Goal: Task Accomplishment & Management: Use online tool/utility

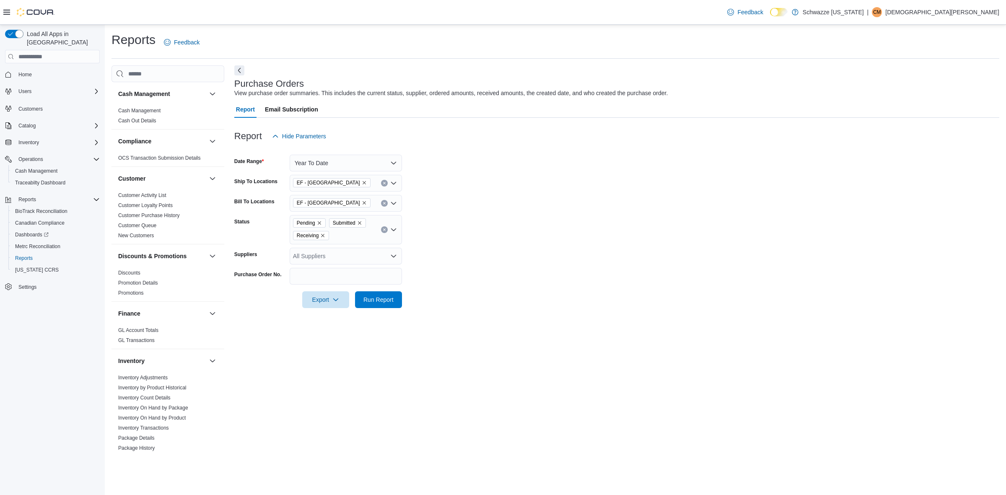
scroll to position [105, 0]
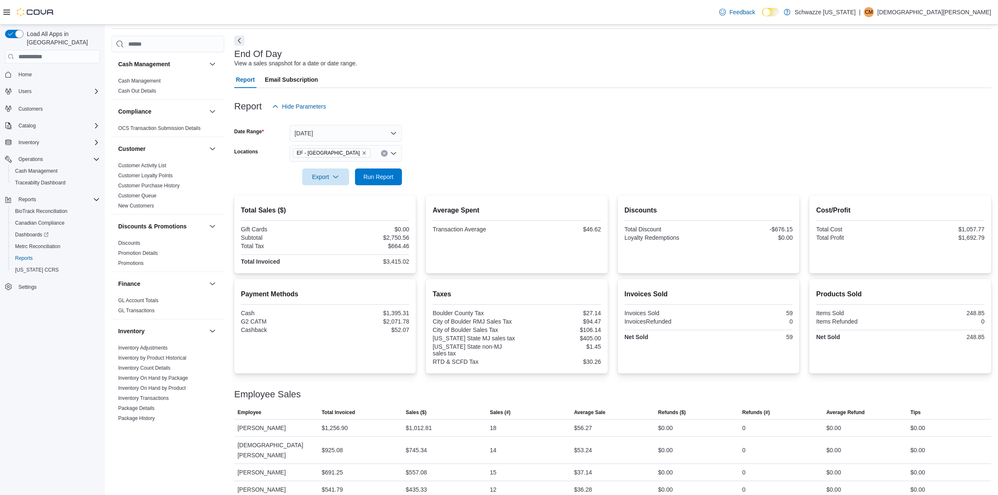
scroll to position [472, 0]
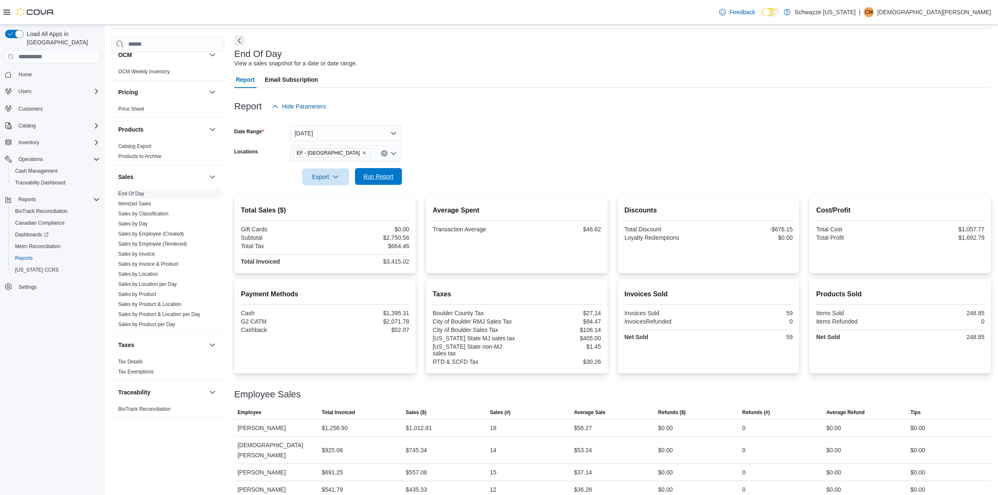
drag, startPoint x: 386, startPoint y: 187, endPoint x: 382, endPoint y: 177, distance: 10.7
click at [386, 185] on div "Report Hide Parameters Date Range Today Locations EF - South Boulder Export Run…" at bounding box center [612, 293] width 757 height 410
click at [382, 177] on span "Run Report" at bounding box center [378, 176] width 30 height 8
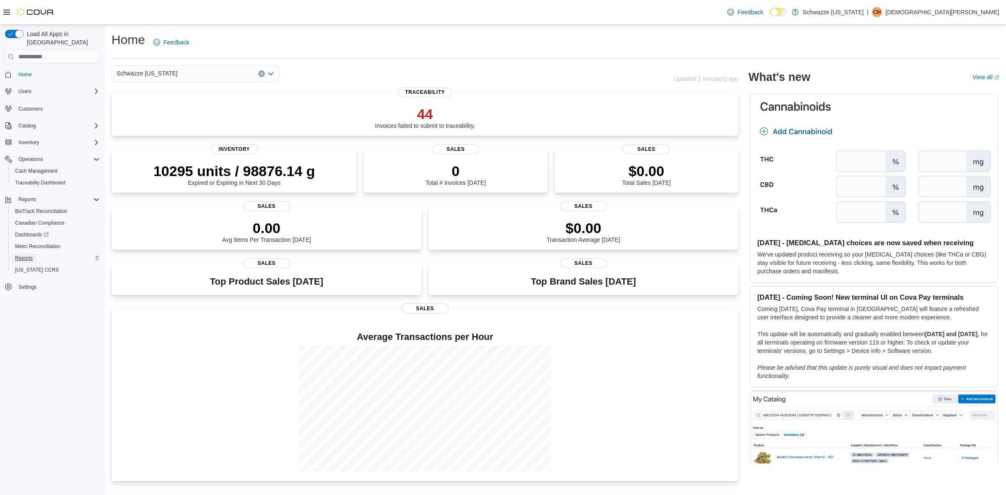
click at [23, 255] on span "Reports" at bounding box center [24, 258] width 18 height 7
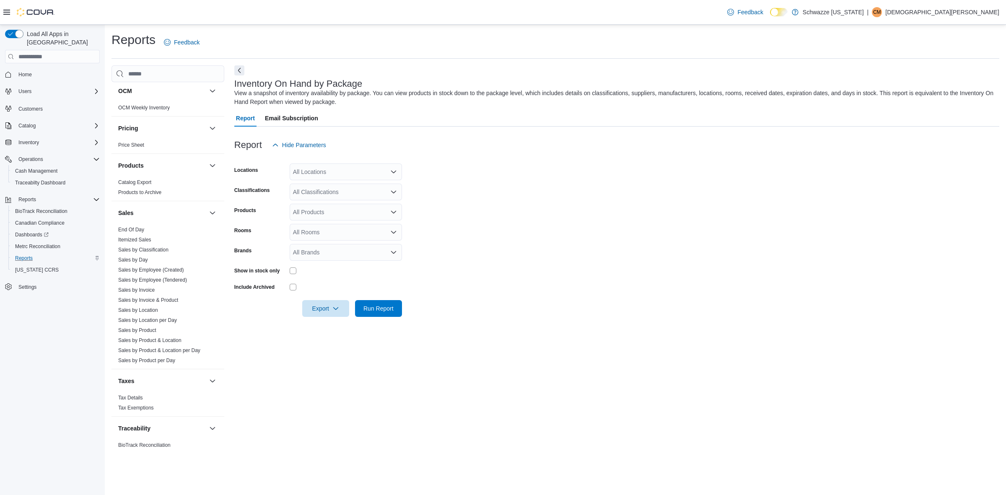
scroll to position [475, 0]
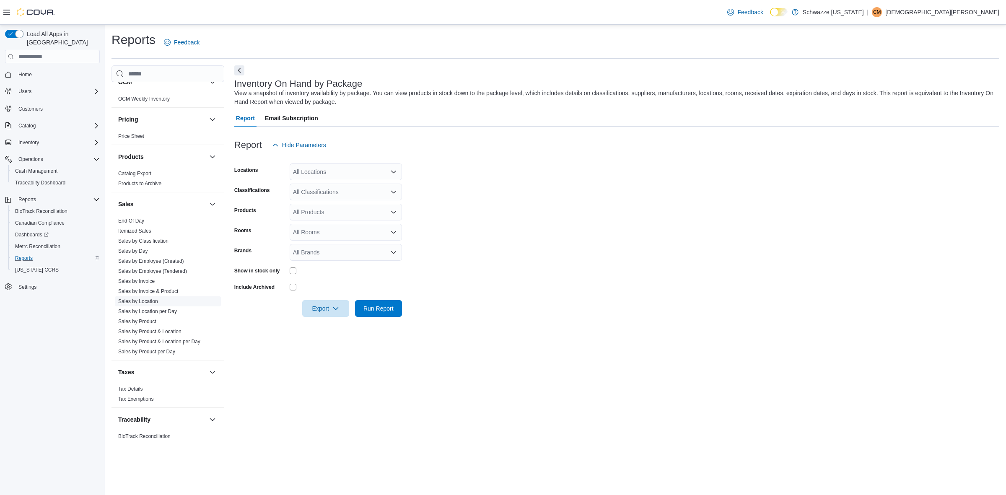
click at [154, 302] on link "Sales by Location" at bounding box center [138, 301] width 40 height 6
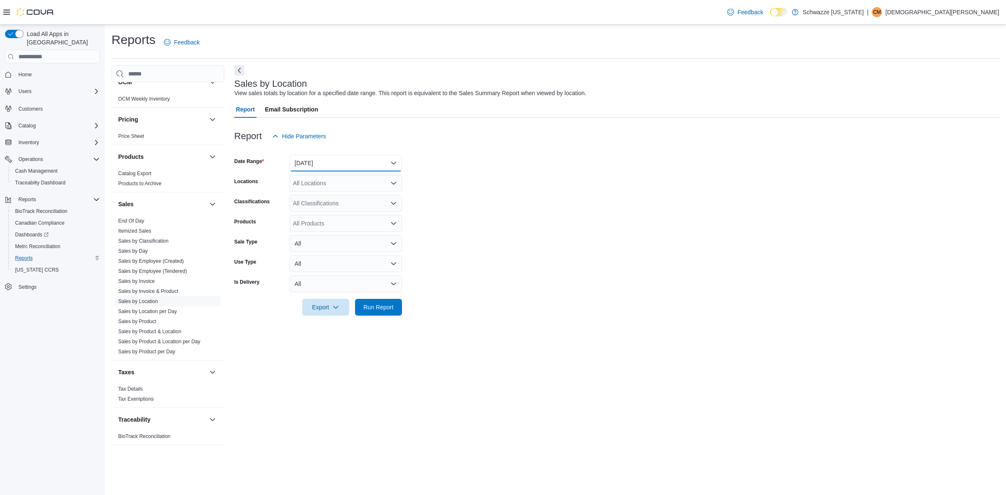
click at [313, 166] on button "Yesterday" at bounding box center [346, 163] width 112 height 17
drag, startPoint x: 316, startPoint y: 196, endPoint x: 355, endPoint y: 20, distance: 180.4
click at [316, 195] on span "Today" at bounding box center [351, 197] width 96 height 10
click at [144, 218] on link "End Of Day" at bounding box center [131, 221] width 26 height 6
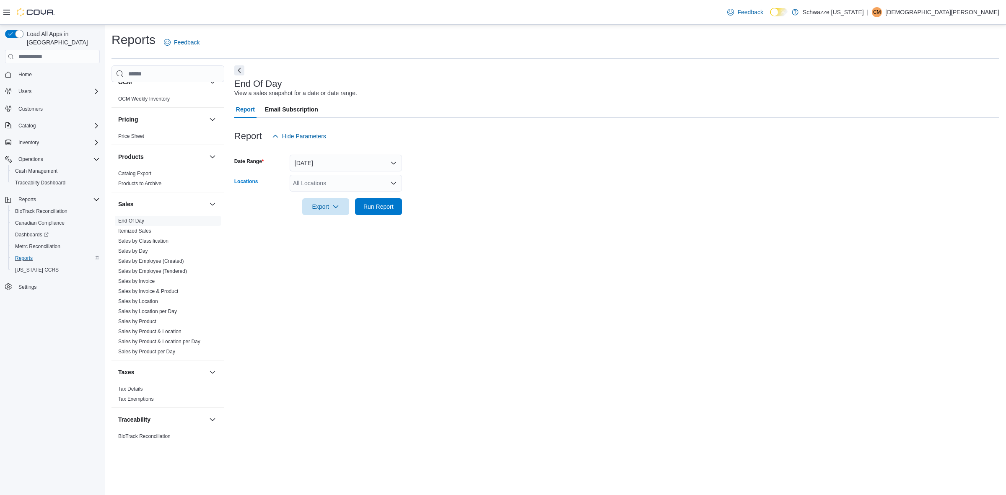
click at [319, 185] on div "All Locations" at bounding box center [346, 183] width 112 height 17
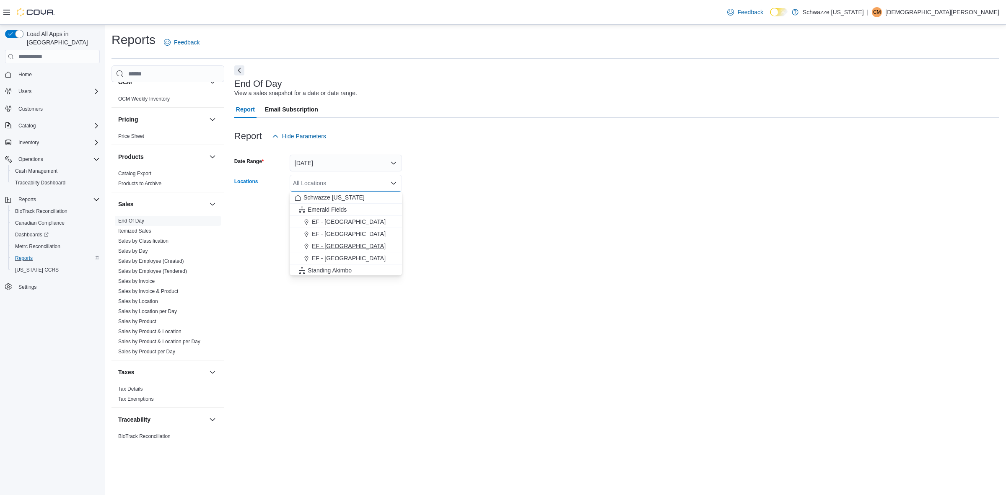
click at [351, 241] on button "EF - [GEOGRAPHIC_DATA]" at bounding box center [346, 246] width 112 height 12
drag, startPoint x: 537, startPoint y: 240, endPoint x: 443, endPoint y: 226, distance: 95.0
click at [519, 236] on div "End Of Day View a sales snapshot for a date or date range. Report Email Subscri…" at bounding box center [616, 259] width 765 height 388
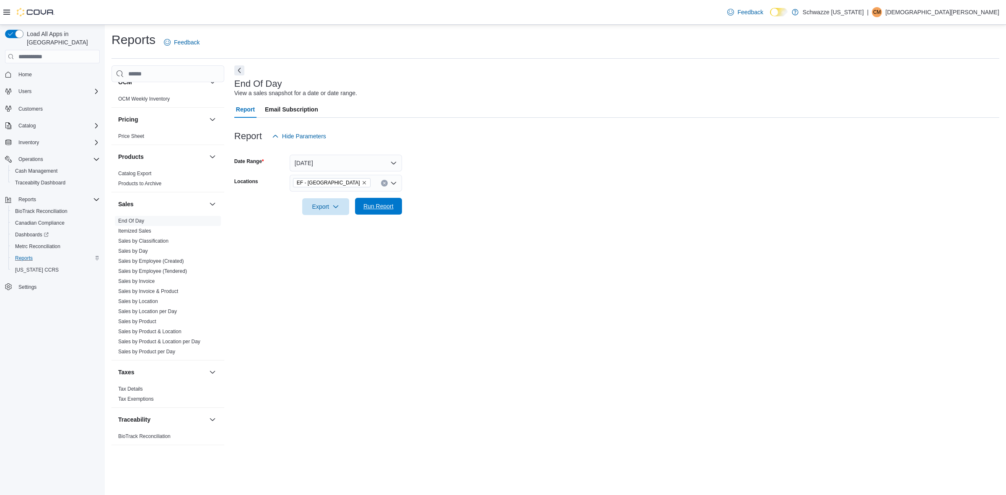
click at [371, 208] on span "Run Report" at bounding box center [378, 206] width 30 height 8
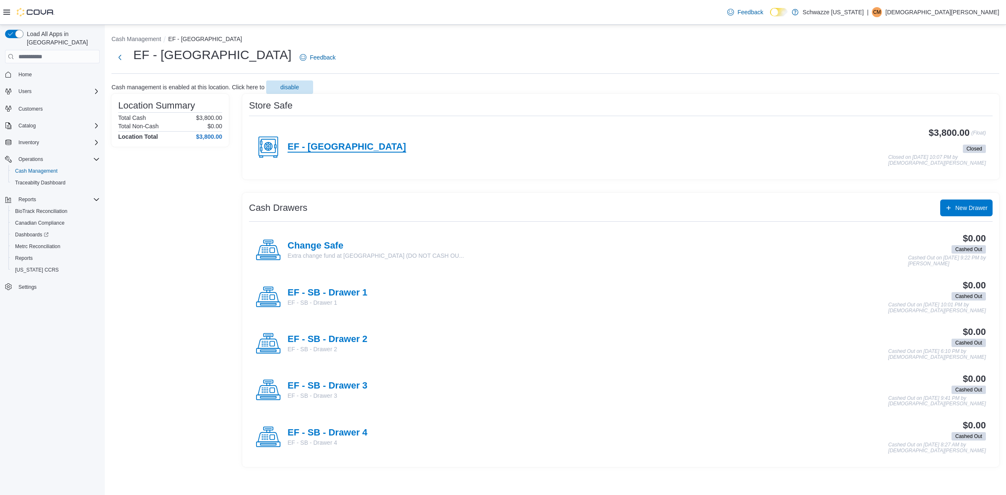
click at [327, 149] on h4 "EF - [GEOGRAPHIC_DATA]" at bounding box center [347, 147] width 119 height 11
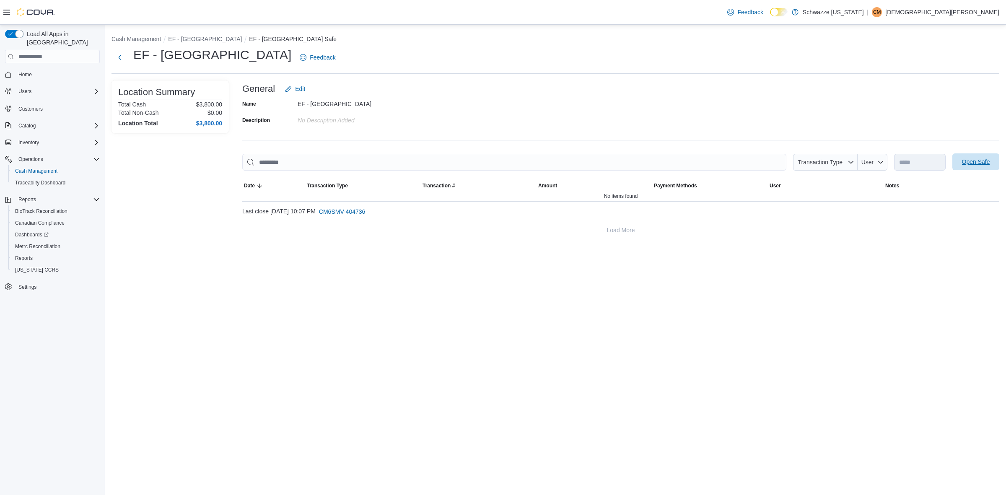
click at [984, 164] on span "Open Safe" at bounding box center [976, 162] width 28 height 8
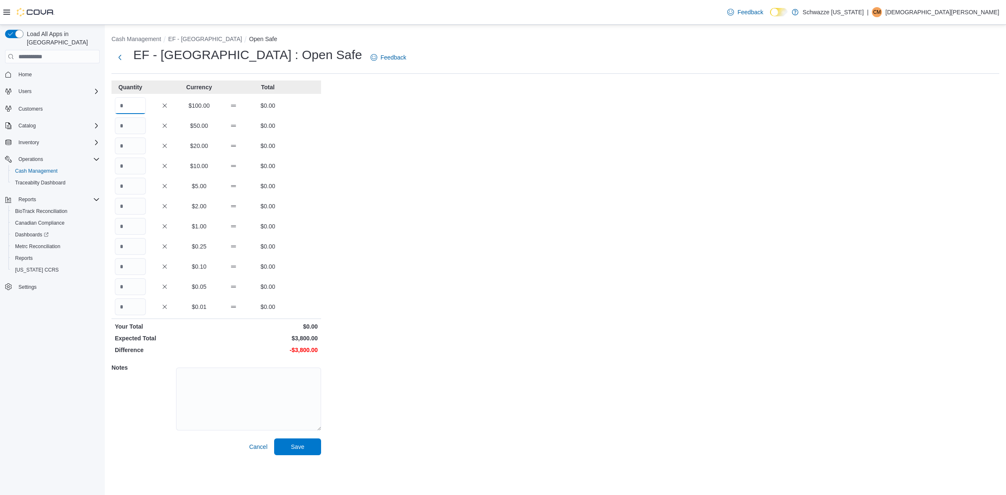
click at [122, 101] on input "Quantity" at bounding box center [130, 105] width 31 height 17
type input "**"
click at [233, 381] on textarea at bounding box center [248, 399] width 145 height 63
type textarea "**"
click at [312, 450] on span "Save" at bounding box center [297, 446] width 37 height 17
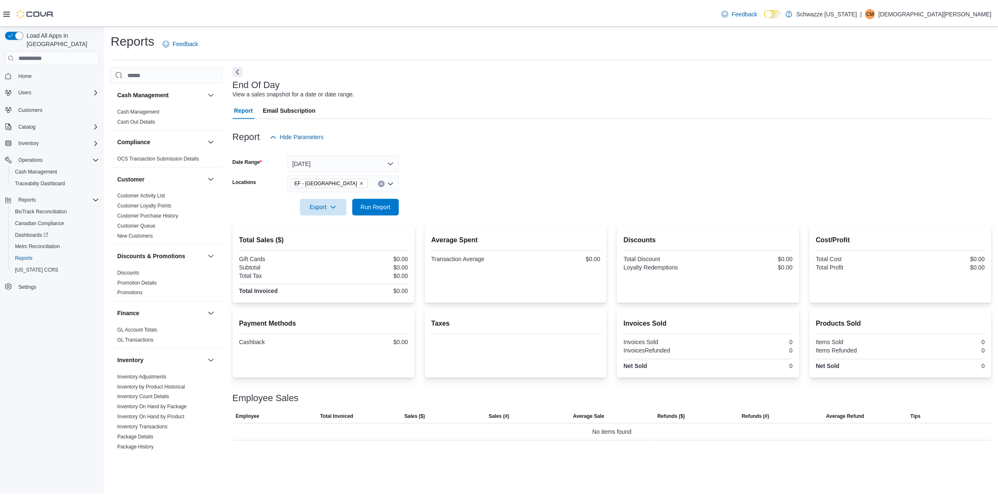
scroll to position [475, 0]
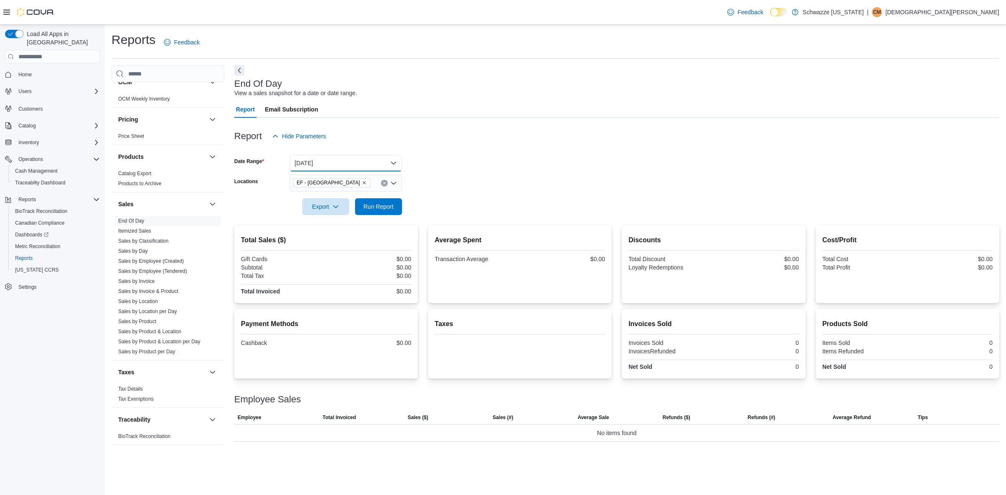
click at [375, 163] on button "[DATE]" at bounding box center [346, 163] width 112 height 17
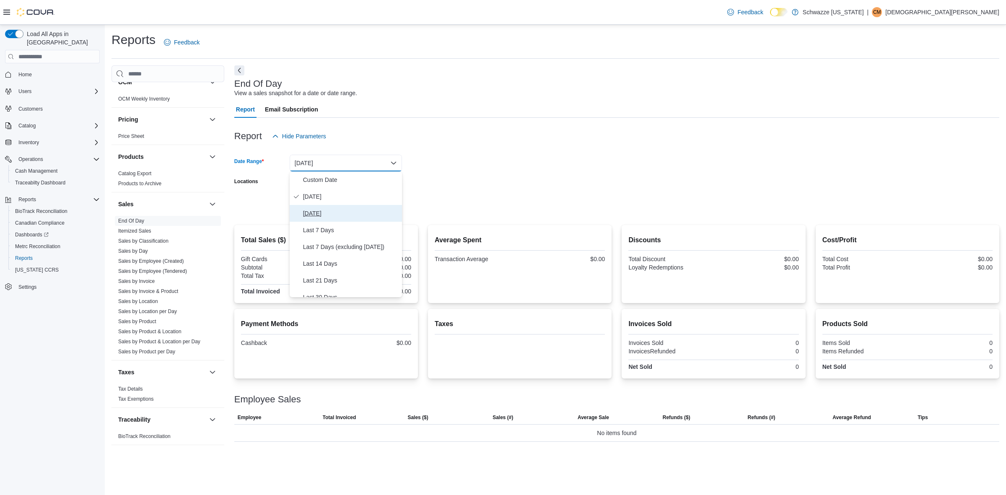
click at [363, 209] on span "[DATE]" at bounding box center [351, 213] width 96 height 10
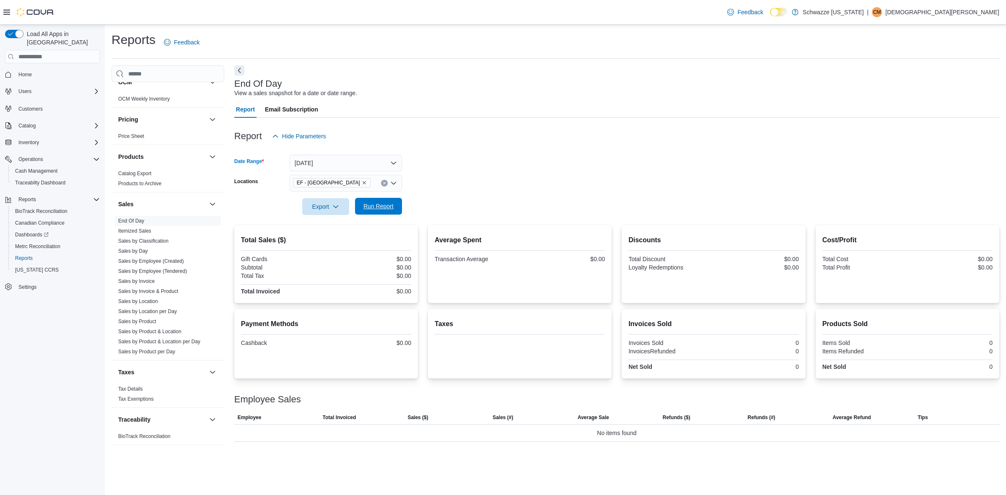
click at [373, 207] on span "Run Report" at bounding box center [378, 206] width 30 height 8
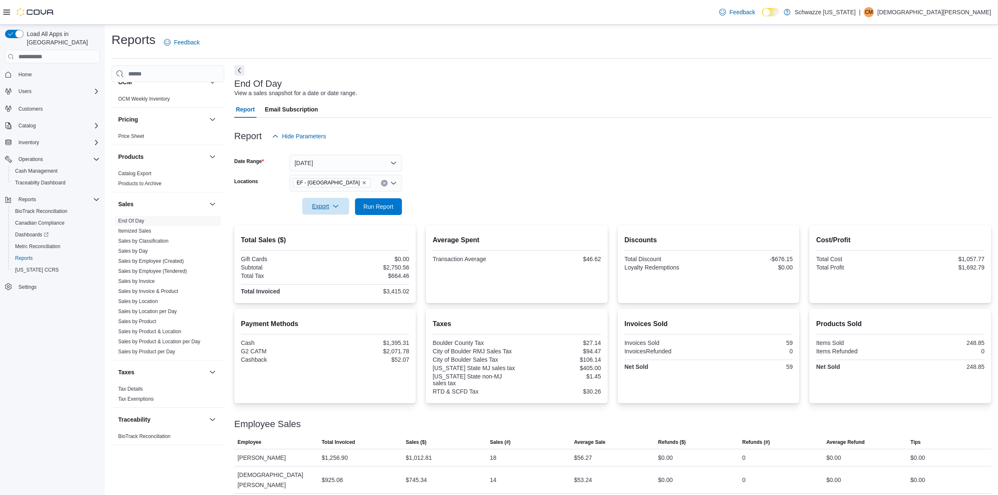
click at [332, 204] on icon "button" at bounding box center [335, 206] width 7 height 7
click at [340, 238] on span "Export to Pdf" at bounding box center [326, 240] width 38 height 7
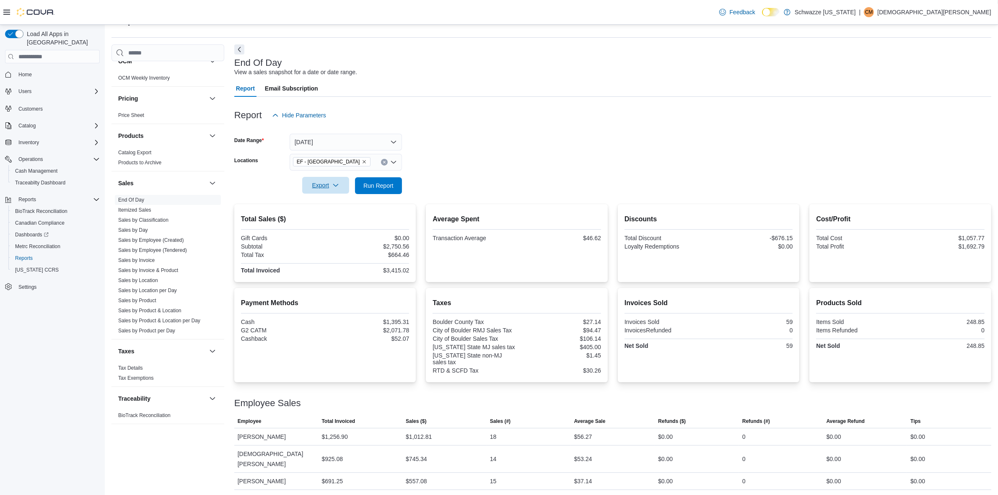
scroll to position [30, 0]
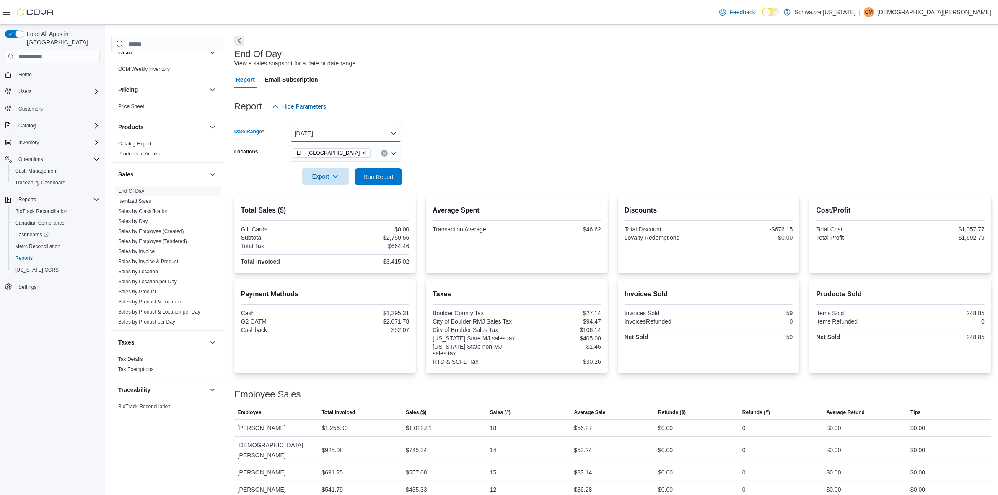
click at [369, 126] on button "Yesterday" at bounding box center [346, 133] width 112 height 17
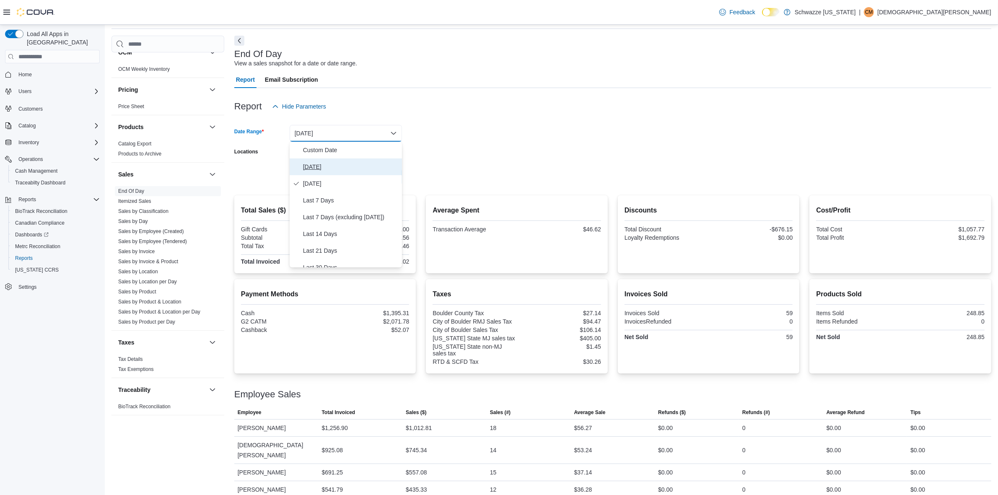
click at [358, 169] on span "Today" at bounding box center [351, 167] width 96 height 10
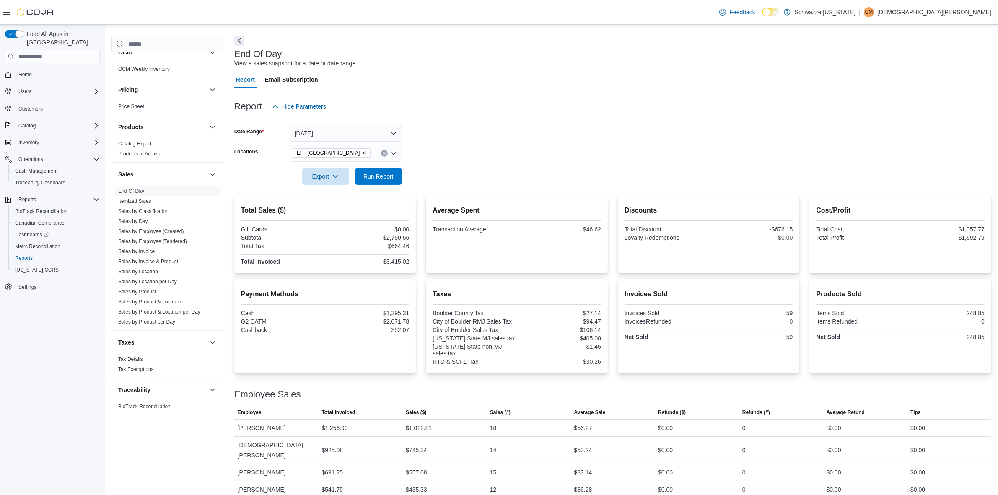
click at [366, 169] on span "Run Report" at bounding box center [378, 176] width 37 height 17
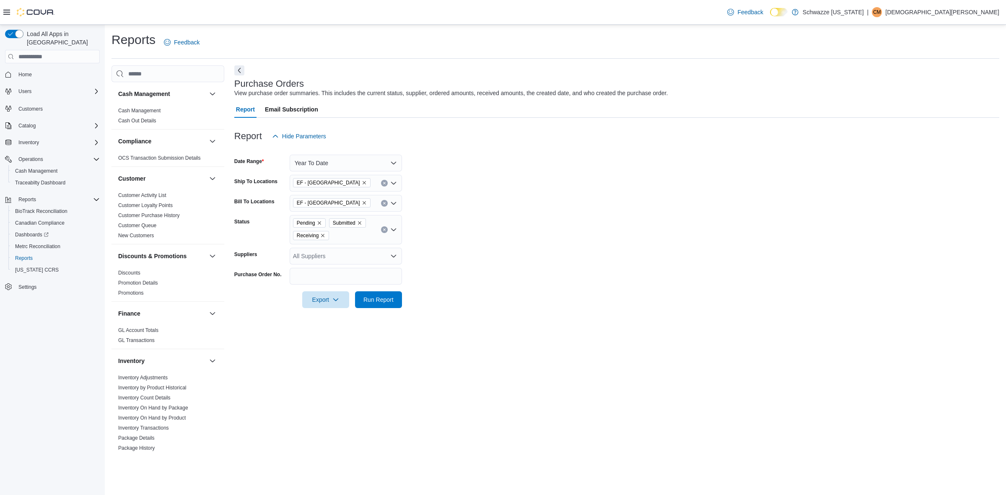
scroll to position [105, 0]
